Goal: Task Accomplishment & Management: Complete application form

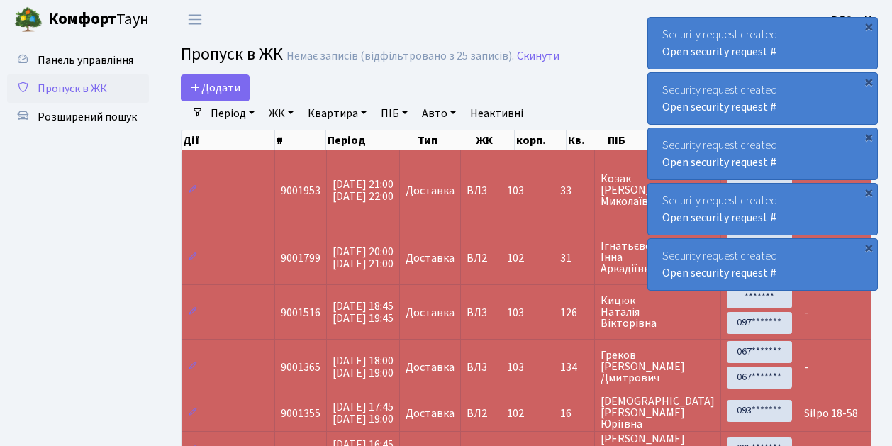
select select "25"
click at [69, 84] on span "Пропуск в ЖК" at bounding box center [72, 89] width 69 height 16
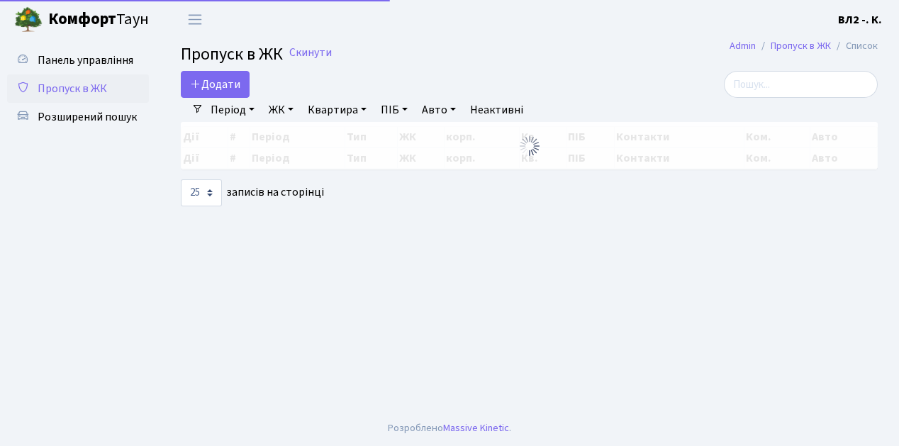
select select "25"
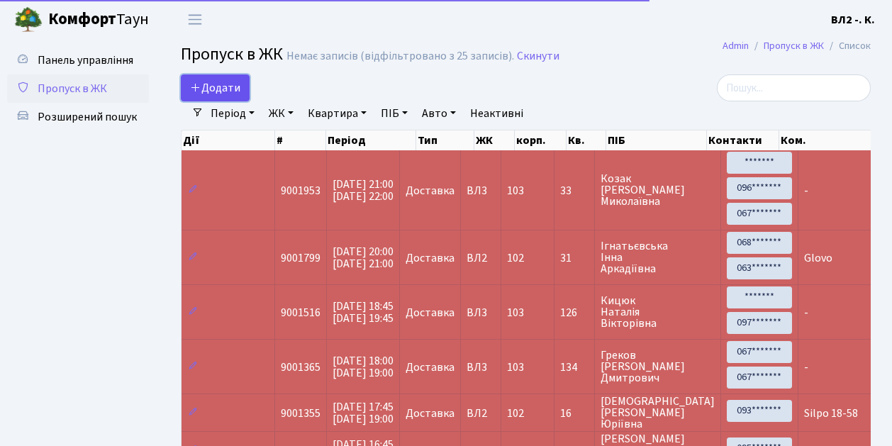
click at [221, 86] on span "Додати" at bounding box center [215, 88] width 50 height 16
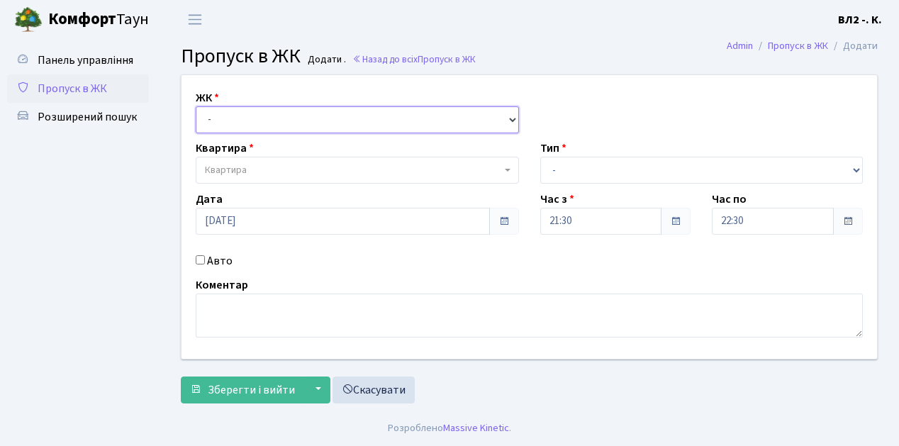
click at [240, 122] on select "- ВЛ1, Ужгородський пров., 4/1 ВЛ2, Голосіївський просп., 76 ВЛ3, пр.Голосіївсь…" at bounding box center [357, 119] width 323 height 27
select select "317"
click at [196, 106] on select "- ВЛ1, Ужгородський пров., 4/1 ВЛ2, Голосіївський просп., 76 ВЛ3, пр.Голосіївсь…" at bounding box center [357, 119] width 323 height 27
select select
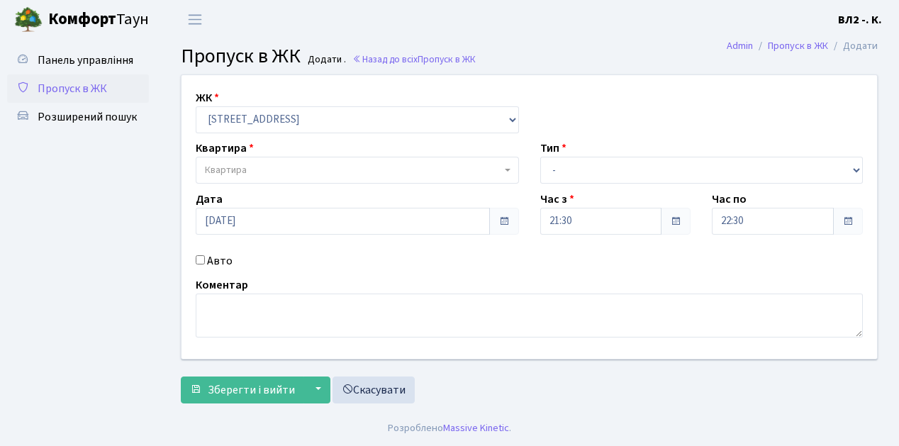
click at [274, 174] on span "Квартира" at bounding box center [353, 170] width 296 height 14
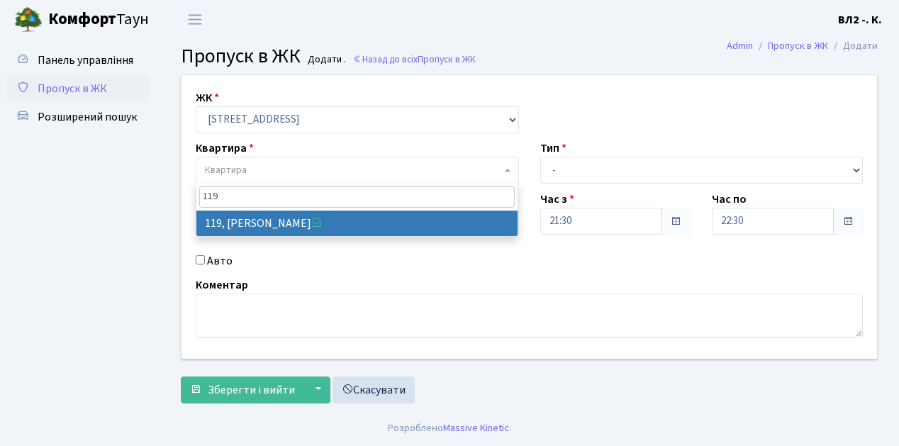
type input "119"
select select "38293"
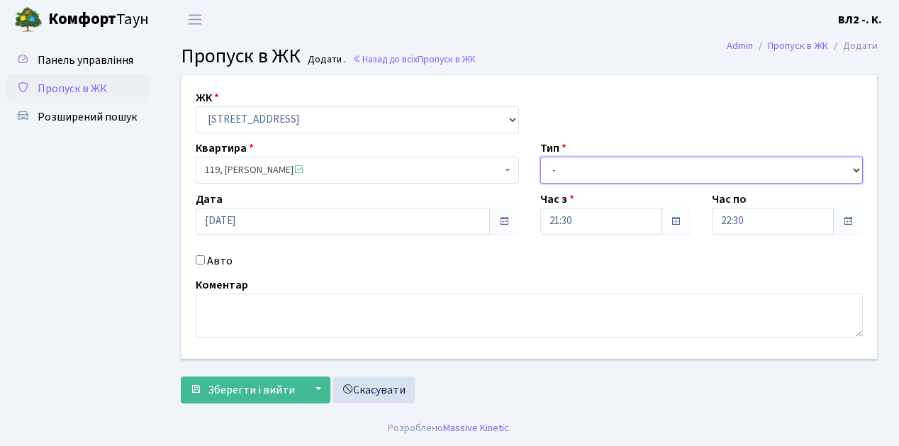
click at [589, 172] on select "- Доставка Таксі Гості Сервіс" at bounding box center [701, 170] width 323 height 27
select select "1"
click at [540, 157] on select "- Доставка Таксі Гості Сервіс" at bounding box center [701, 170] width 323 height 27
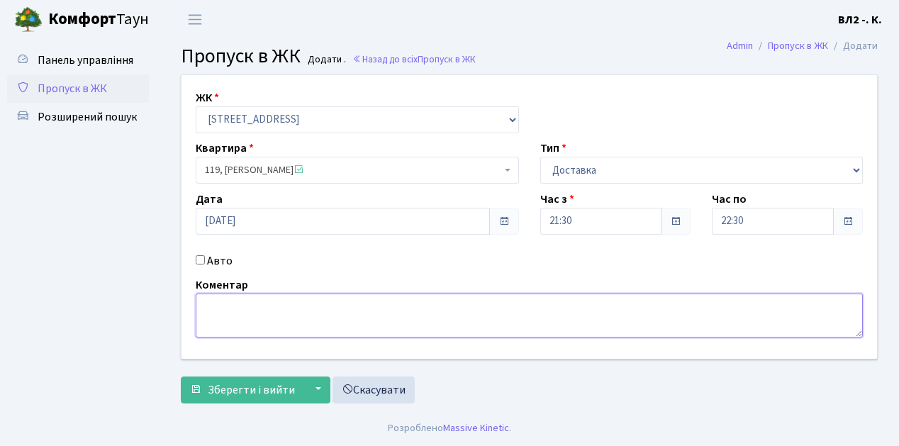
click at [227, 310] on textarea at bounding box center [529, 316] width 667 height 44
type textarea "Glovo"
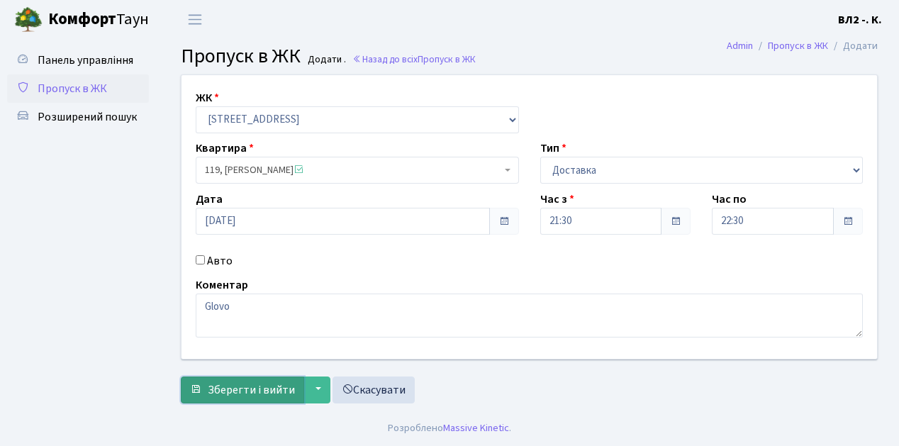
click at [270, 386] on span "Зберегти і вийти" at bounding box center [251, 390] width 87 height 16
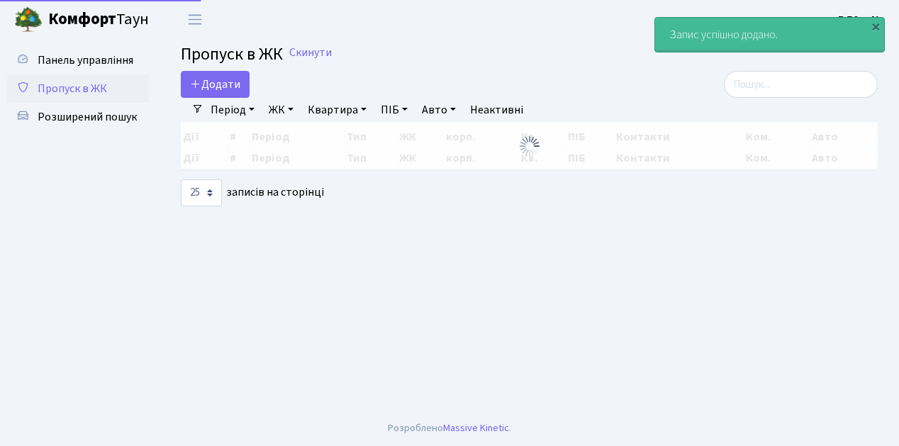
select select "25"
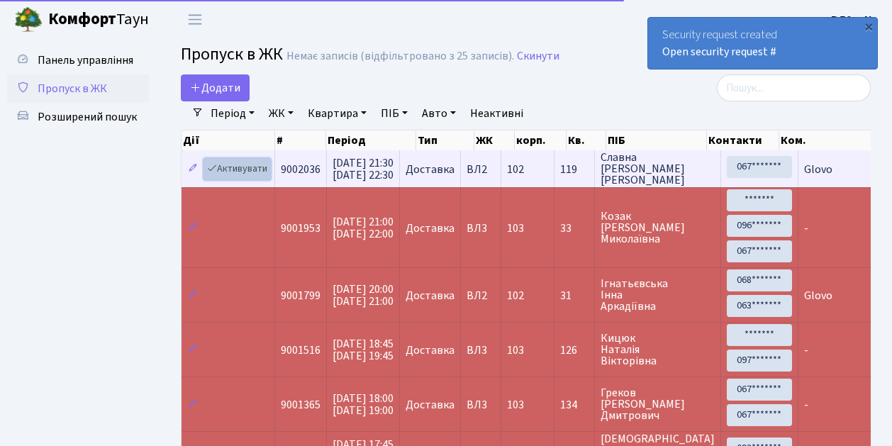
click at [225, 169] on link "Активувати" at bounding box center [236, 169] width 67 height 22
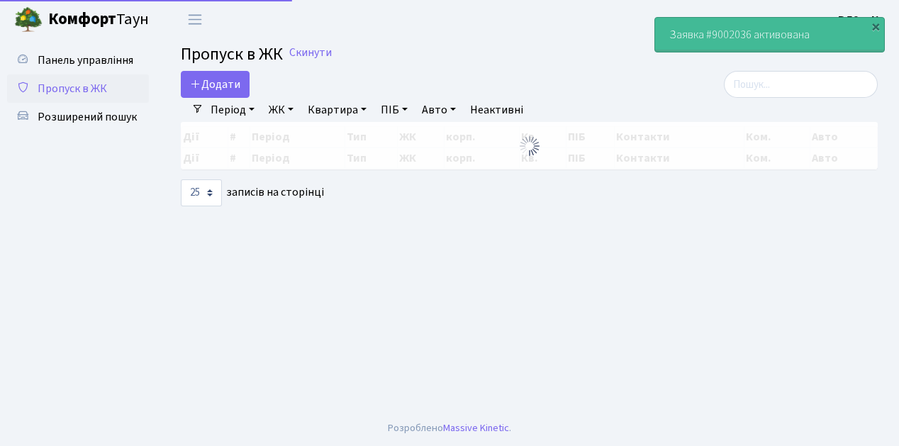
select select "25"
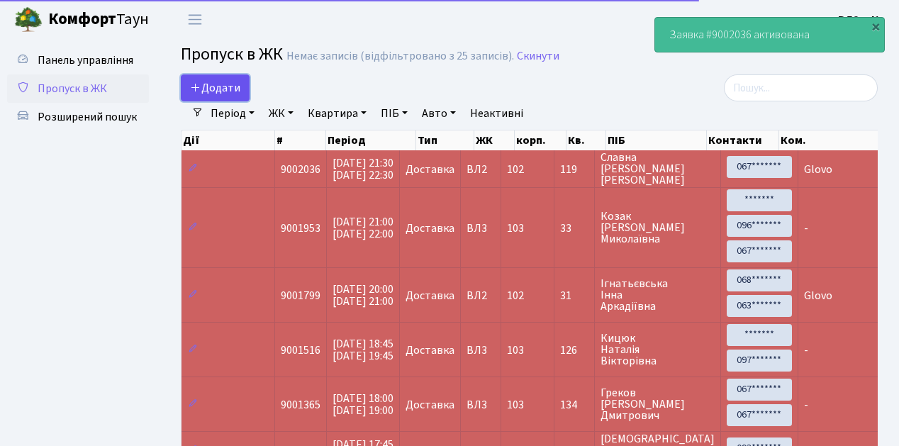
click at [220, 82] on span "Додати" at bounding box center [215, 88] width 50 height 16
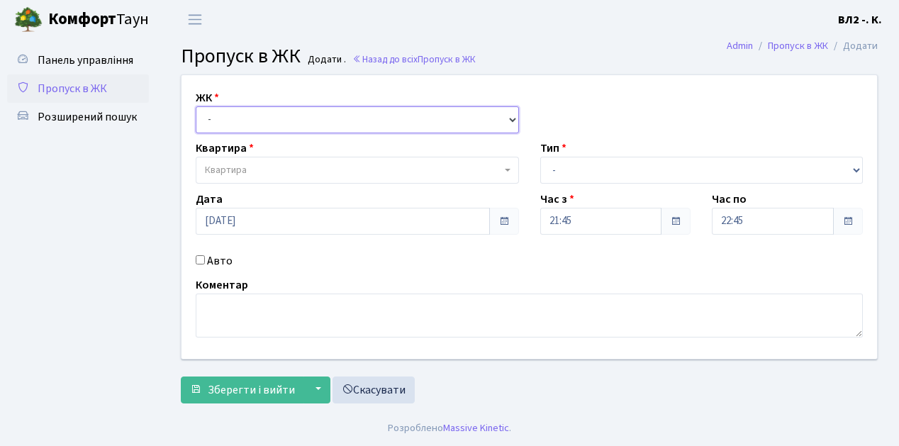
click at [223, 121] on select "- [STREET_ADDRESS][PERSON_NAME]" at bounding box center [357, 119] width 323 height 27
select select "317"
click at [196, 106] on select "- [STREET_ADDRESS][PERSON_NAME]" at bounding box center [357, 119] width 323 height 27
select select
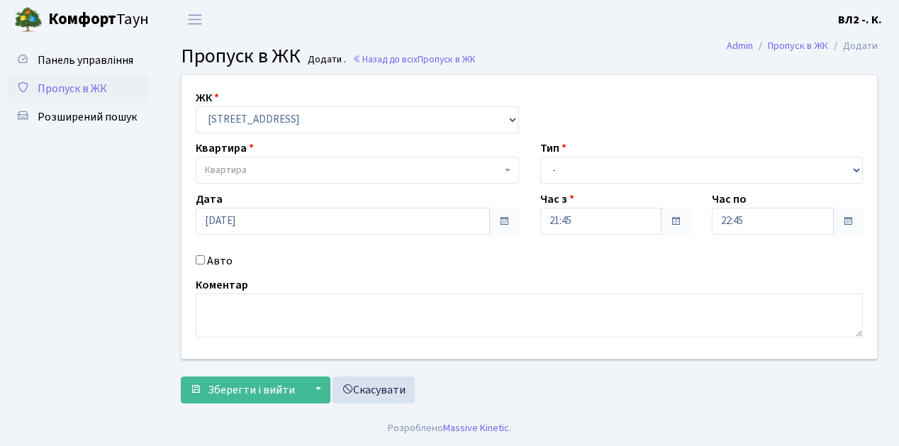
click at [257, 175] on span "Квартира" at bounding box center [353, 170] width 296 height 14
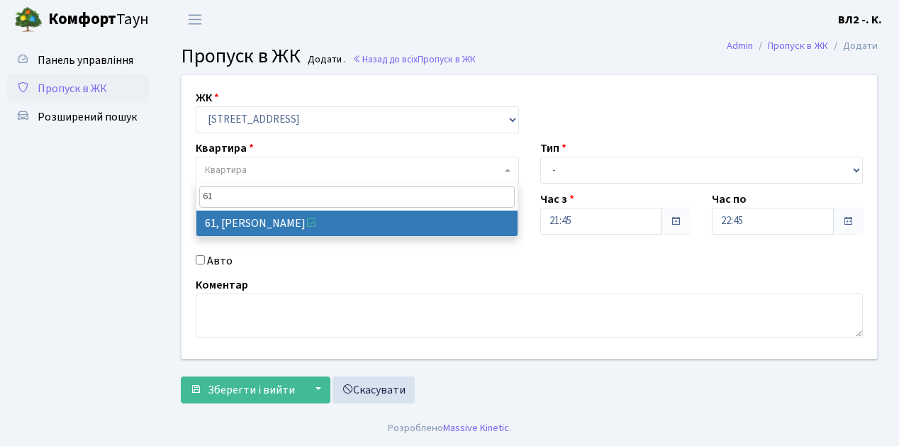
type input "61"
select select "38122"
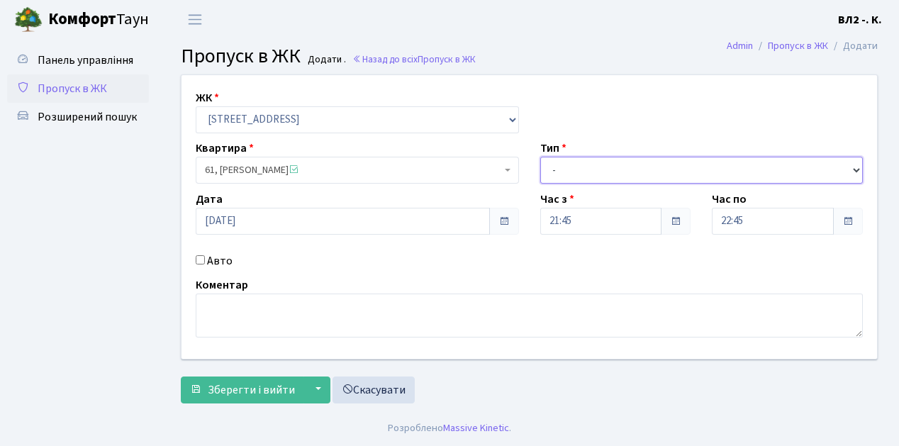
click at [630, 171] on select "- Доставка Таксі Гості Сервіс" at bounding box center [701, 170] width 323 height 27
select select "1"
click at [540, 157] on select "- Доставка Таксі Гості Сервіс" at bounding box center [701, 170] width 323 height 27
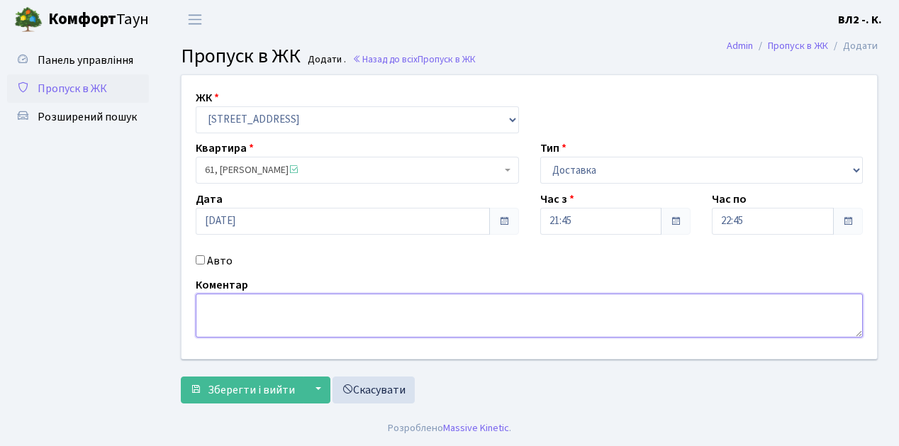
click at [223, 311] on textarea at bounding box center [529, 316] width 667 height 44
type textarea "Glovo"
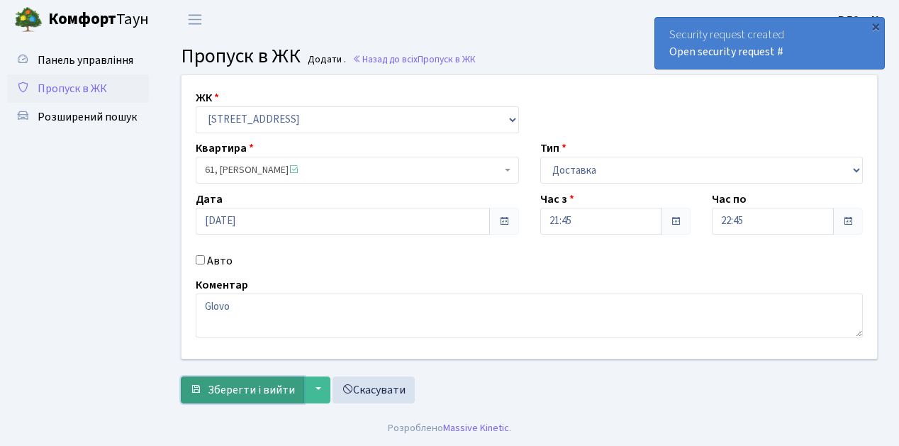
click at [264, 389] on span "Зберегти і вийти" at bounding box center [251, 390] width 87 height 16
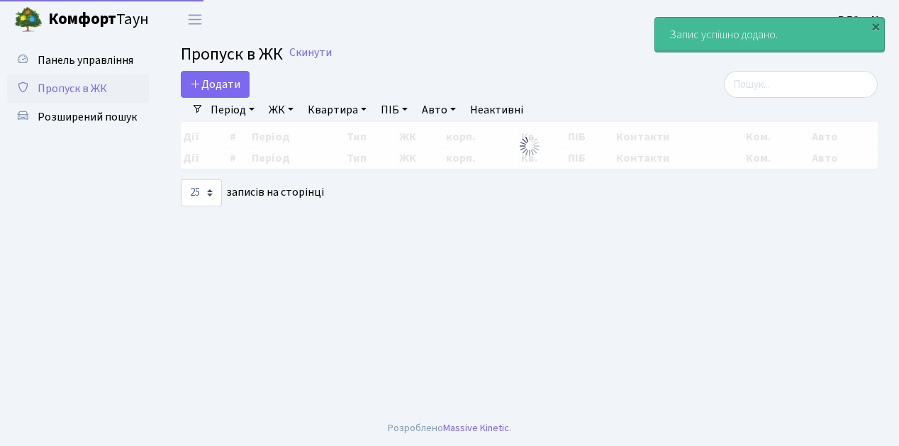
select select "25"
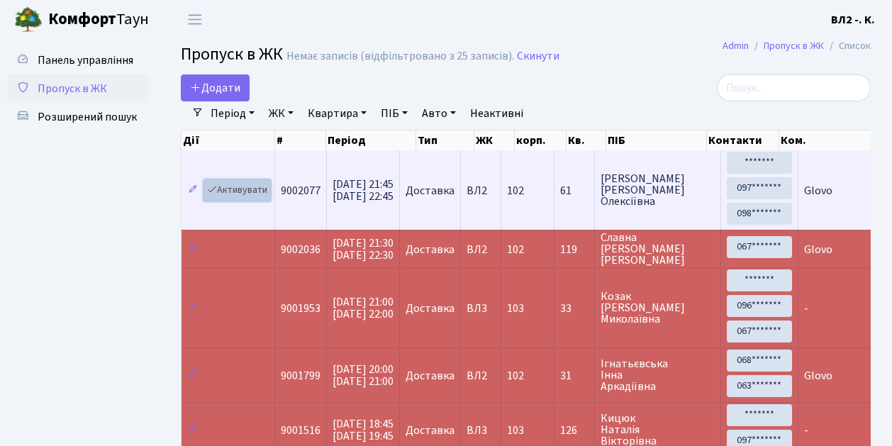
click at [249, 190] on link "Активувати" at bounding box center [236, 190] width 67 height 22
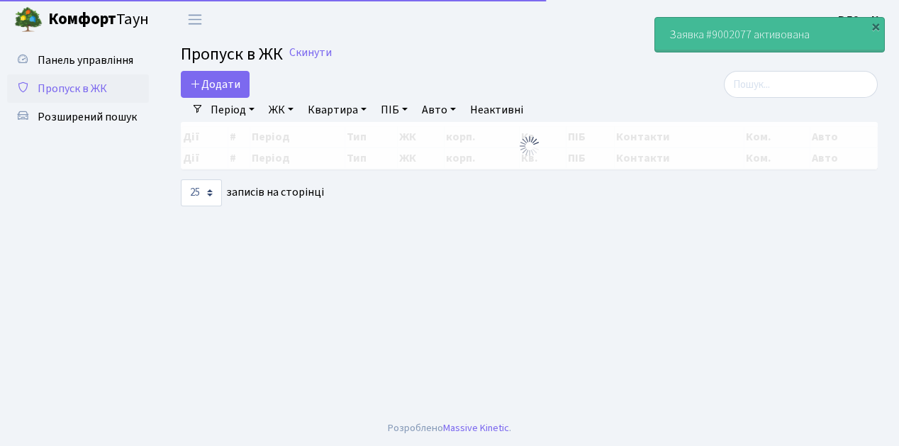
select select "25"
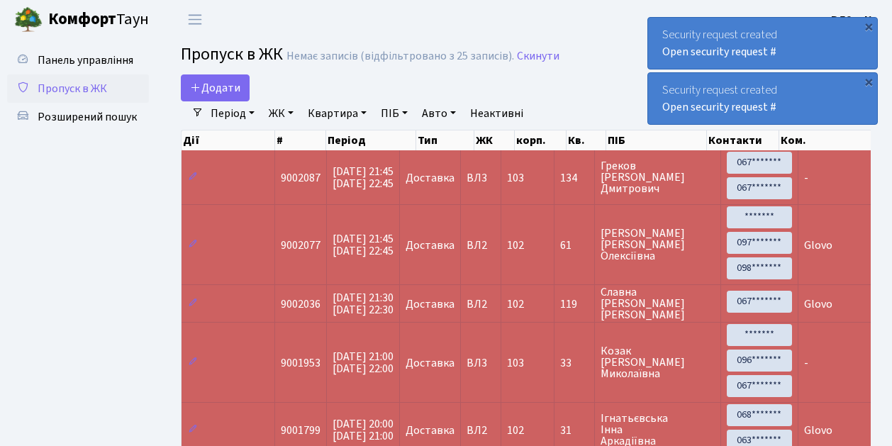
click at [91, 88] on span "Пропуск в ЖК" at bounding box center [72, 89] width 69 height 16
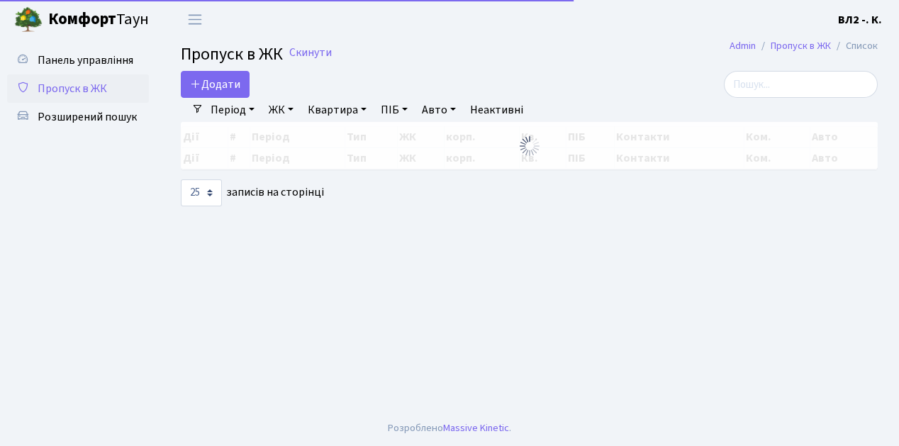
select select "25"
